Goal: Information Seeking & Learning: Learn about a topic

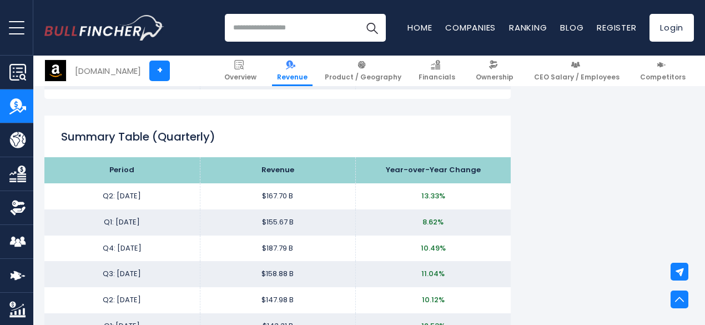
scroll to position [1404, 0]
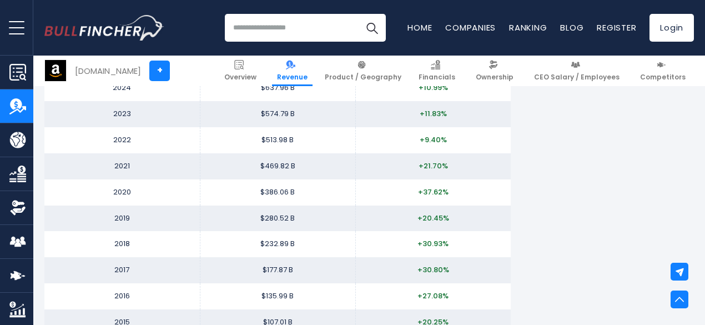
scroll to position [1146, 0]
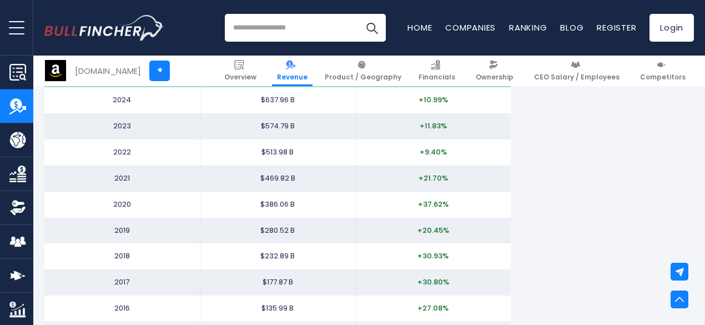
click at [255, 25] on input "search" at bounding box center [305, 28] width 161 height 28
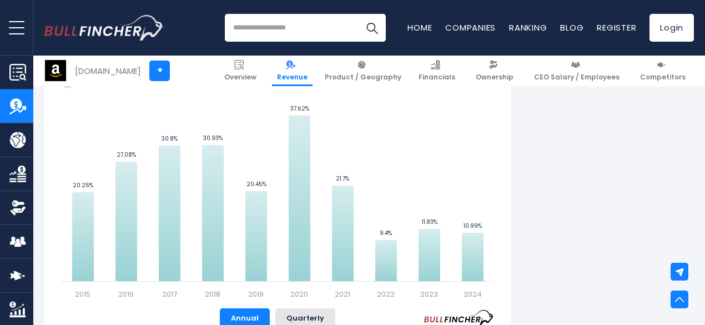
scroll to position [722, 0]
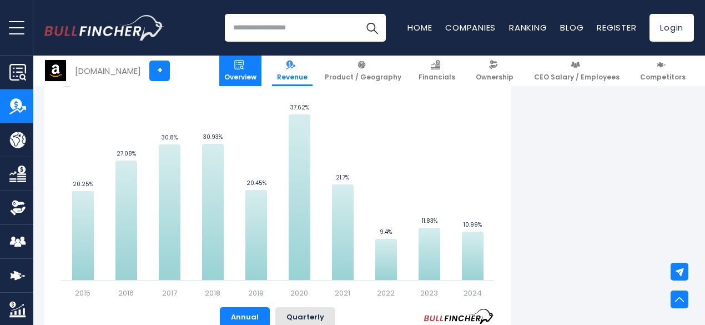
click at [244, 68] on img at bounding box center [238, 64] width 9 height 9
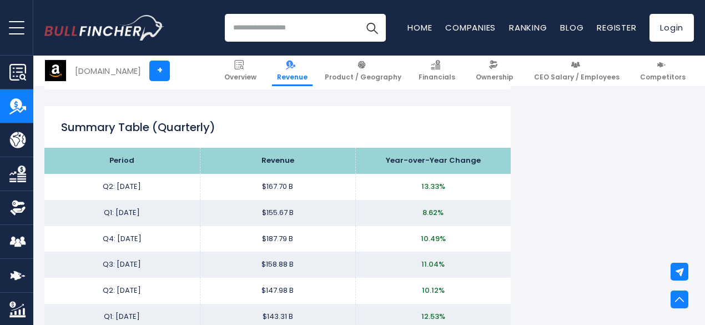
scroll to position [1414, 0]
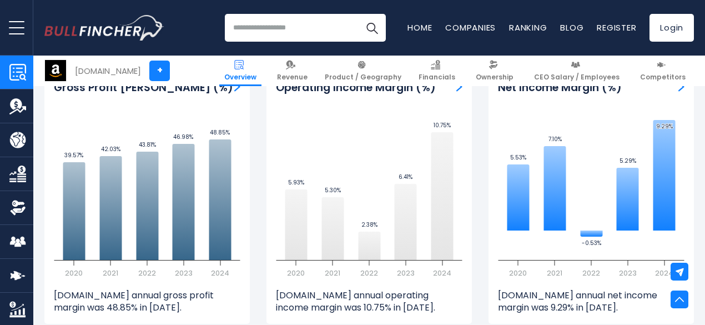
scroll to position [2509, 0]
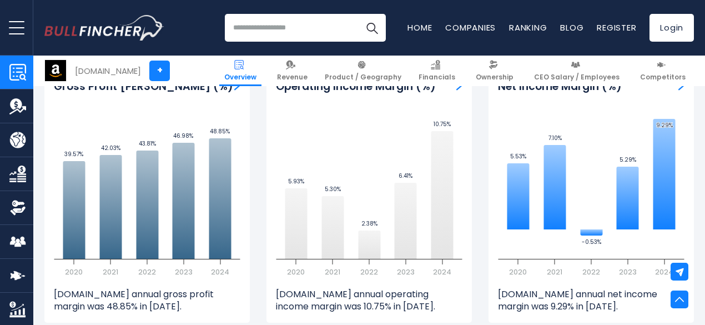
click at [684, 219] on div "Net Income Margin (%) Created with Highcharts 12.1.2 5.53% ​ 5.53% 7.10% ​ 7.10…" at bounding box center [591, 197] width 205 height 252
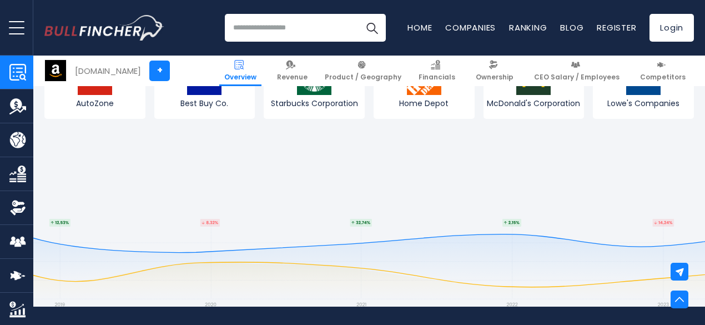
scroll to position [4160, 0]
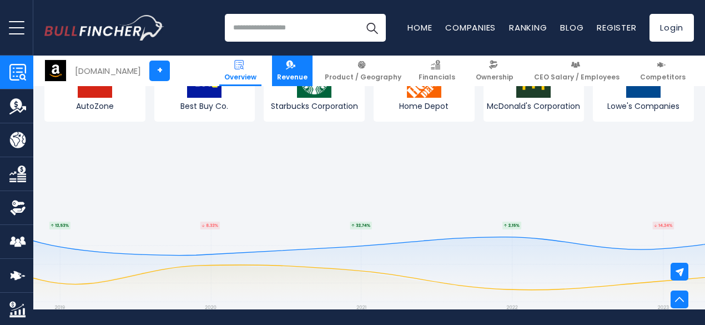
click at [282, 71] on link "Revenue" at bounding box center [292, 71] width 41 height 31
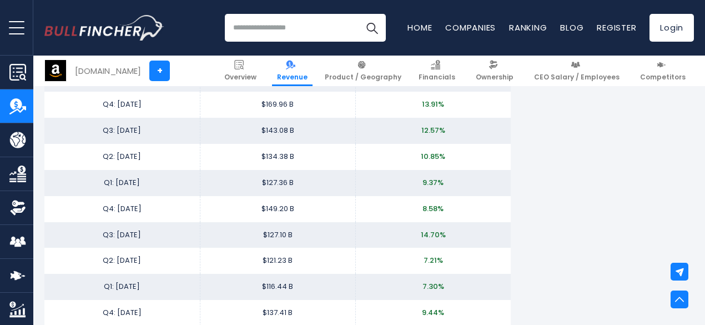
scroll to position [1652, 0]
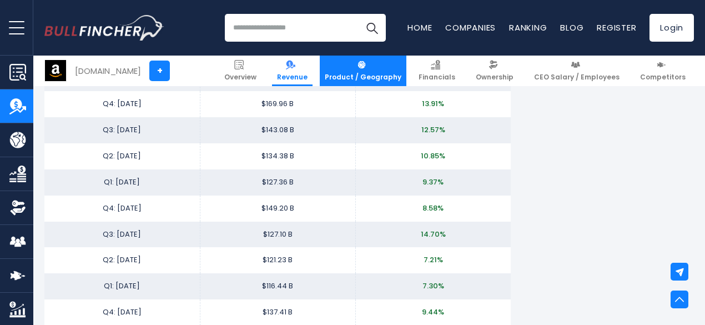
click at [353, 69] on link "Product / Geography" at bounding box center [363, 71] width 87 height 31
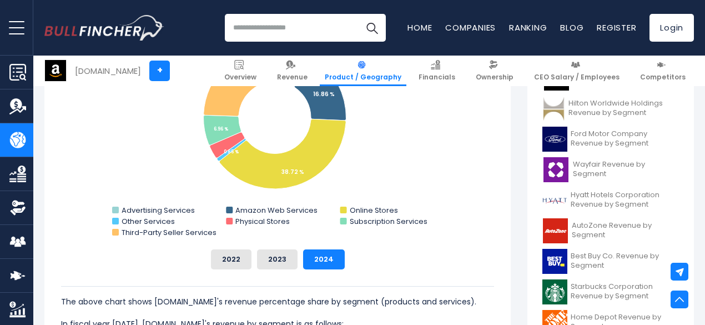
scroll to position [383, 0]
click at [220, 263] on button "2022" at bounding box center [231, 260] width 41 height 20
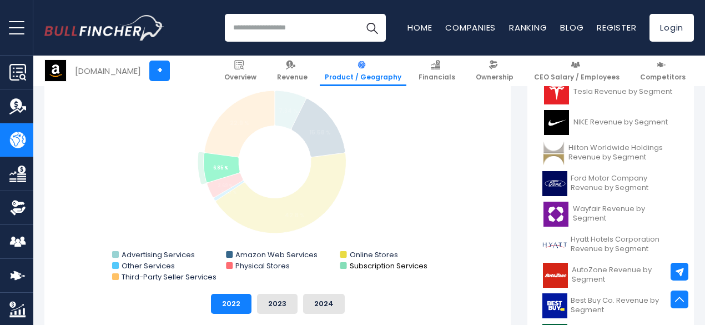
scroll to position [337, 0]
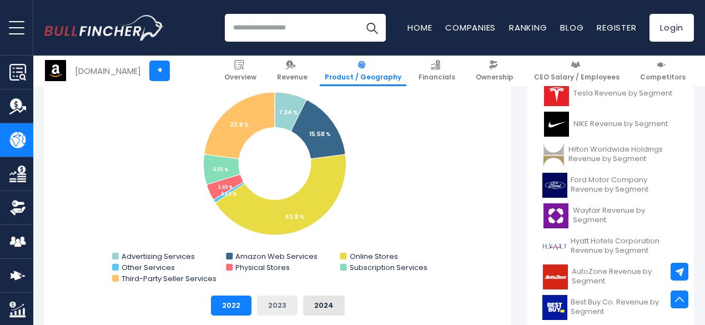
click at [271, 309] on button "2023" at bounding box center [277, 305] width 41 height 20
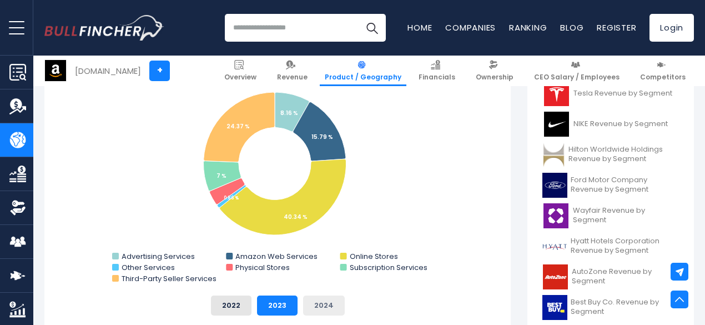
click at [311, 305] on button "2024" at bounding box center [324, 305] width 42 height 20
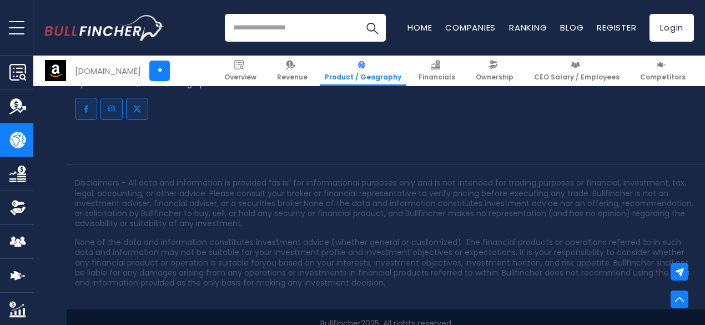
scroll to position [2862, 0]
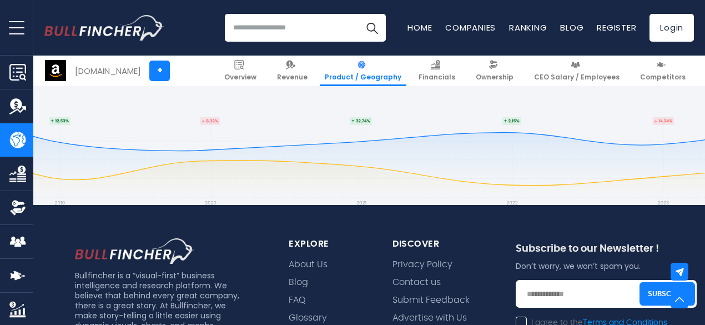
scroll to position [2612, 0]
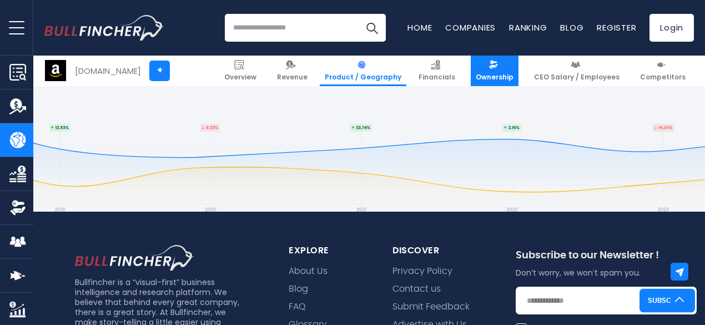
click at [502, 68] on link "Ownership" at bounding box center [495, 71] width 48 height 31
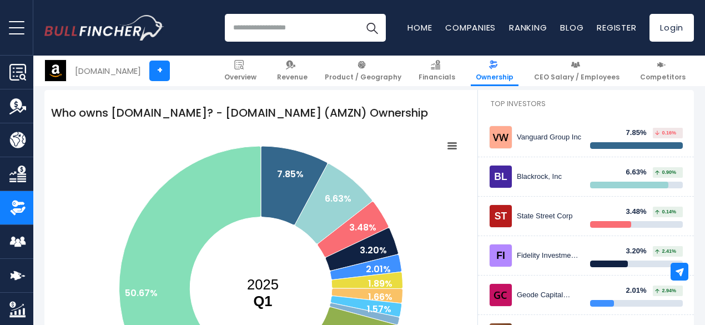
scroll to position [142, 0]
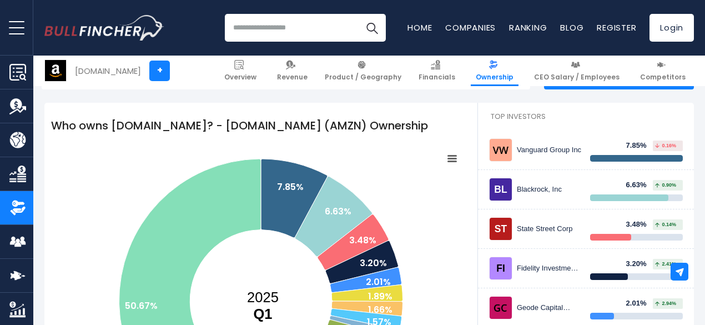
click at [449, 159] on icon at bounding box center [453, 158] width 8 height 6
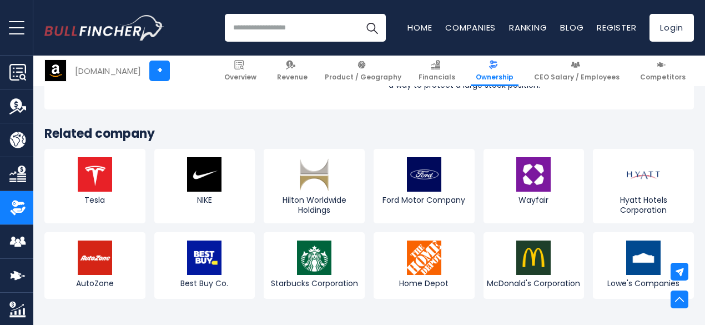
scroll to position [5044, 0]
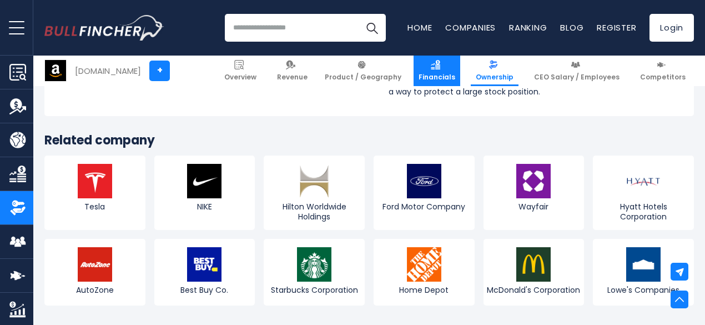
click at [450, 68] on link "Financials" at bounding box center [437, 71] width 47 height 31
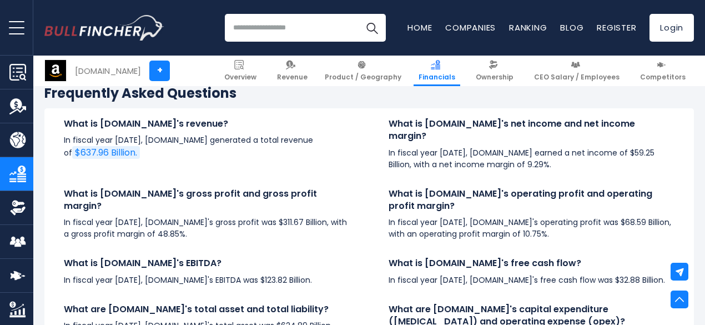
scroll to position [2568, 0]
